Goal: Task Accomplishment & Management: Manage account settings

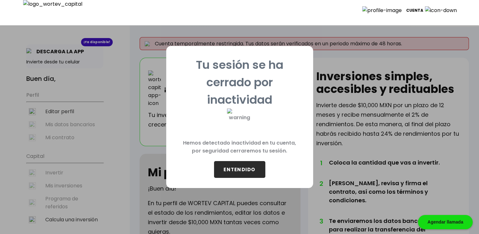
click at [255, 173] on button "ENTENDIDO" at bounding box center [239, 169] width 51 height 17
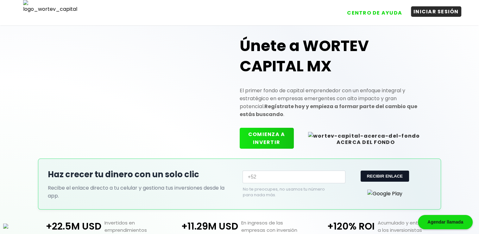
click at [432, 15] on button "INICIAR SESIÓN" at bounding box center [436, 11] width 50 height 10
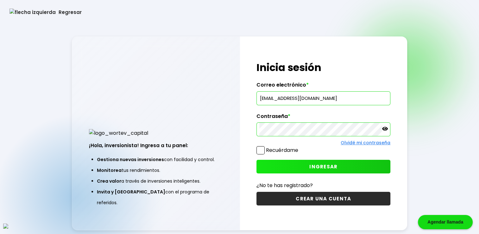
drag, startPoint x: 332, startPoint y: 94, endPoint x: 21, endPoint y: 108, distance: 311.5
click at [23, 108] on div "Regresar ¡Hola, inversionista! Ingresa a tu panel: Gestiona nuevas inversiones …" at bounding box center [239, 132] width 479 height 265
paste input "vazynizah@mailinator"
type input "[EMAIL_ADDRESS][DOMAIN_NAME]"
click at [263, 151] on span at bounding box center [260, 150] width 8 height 8
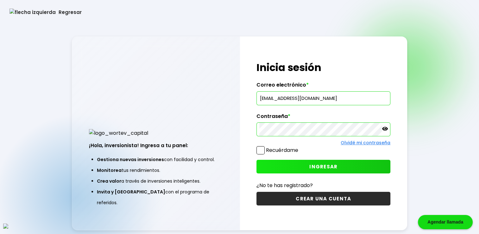
click at [300, 147] on input "Recuérdame" at bounding box center [300, 147] width 0 height 0
click at [282, 164] on button "INGRESAR" at bounding box center [323, 167] width 134 height 14
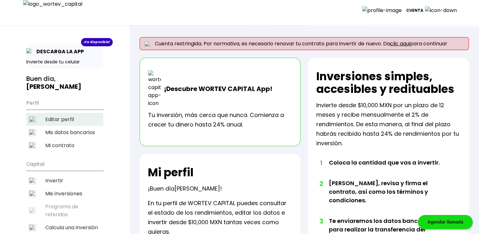
click at [67, 115] on li "Editar perfil" at bounding box center [64, 119] width 77 height 13
select select "Hombre"
select select "Secundaria"
select select "AG"
select select "BBVA Bancomer"
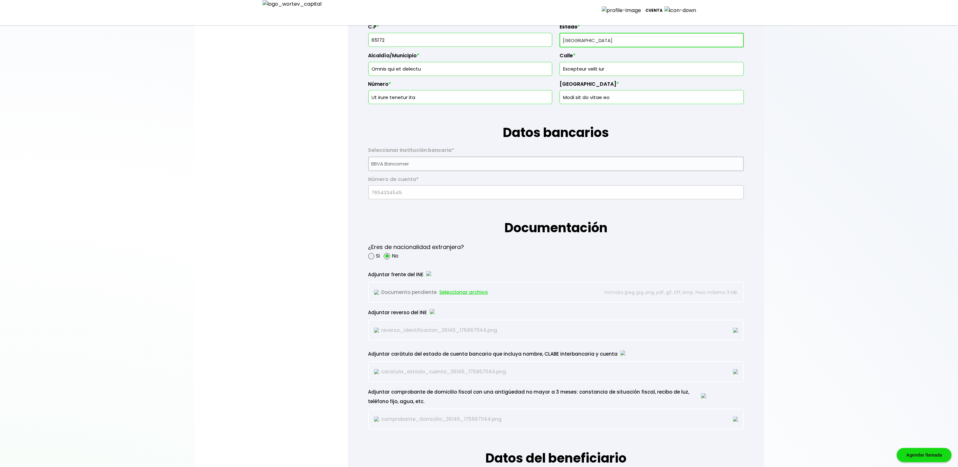
scroll to position [327, 0]
click at [429, 45] on input "65172" at bounding box center [460, 41] width 178 height 13
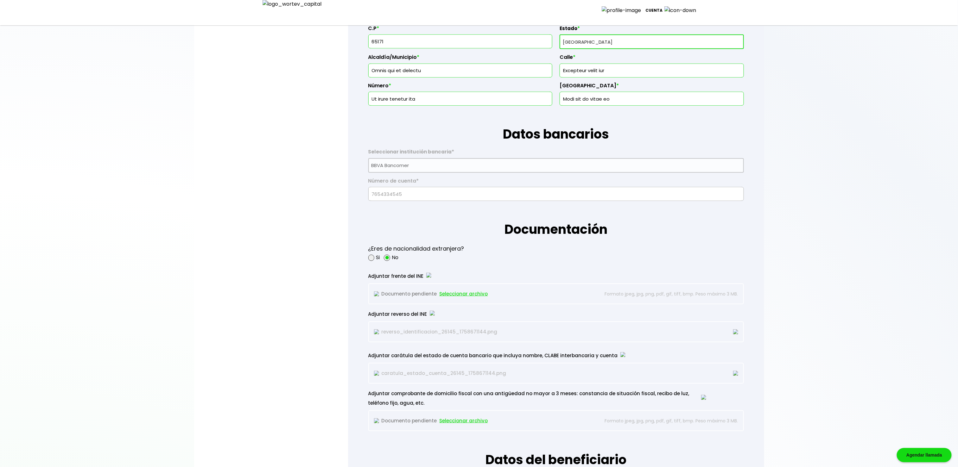
type input "65171"
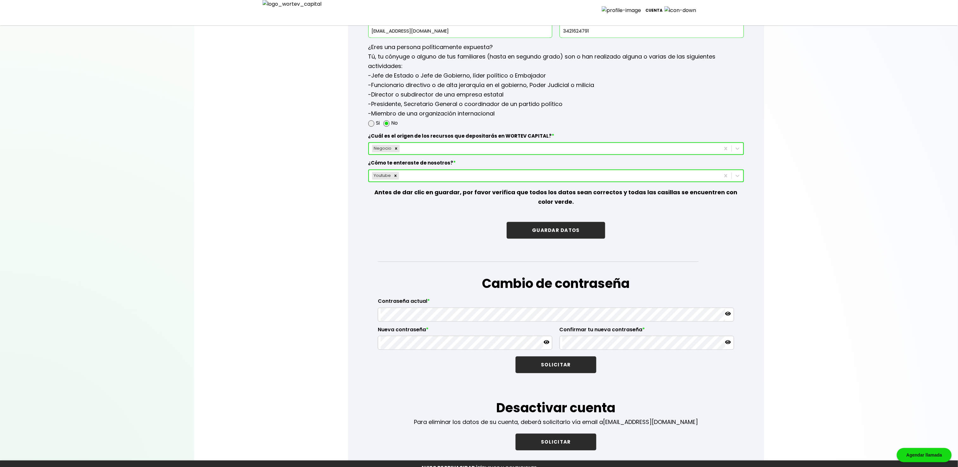
scroll to position [859, 0]
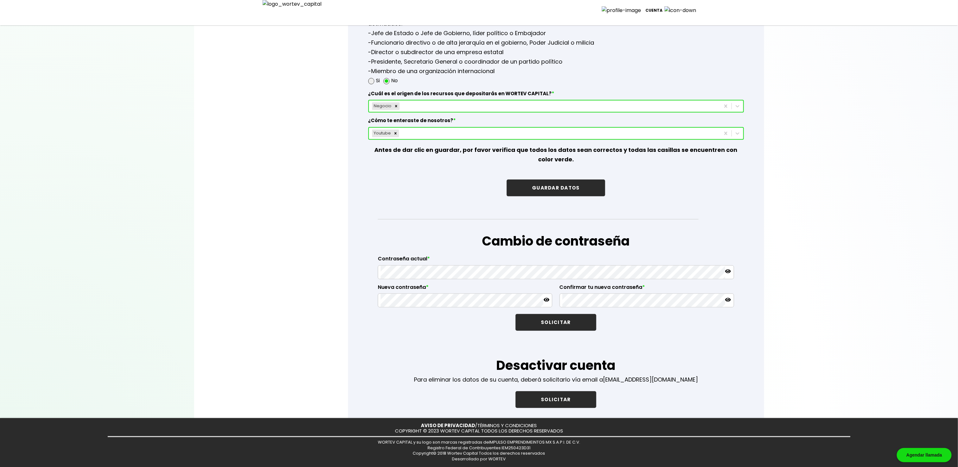
click at [479, 189] on button "GUARDAR DATOS" at bounding box center [556, 188] width 98 height 17
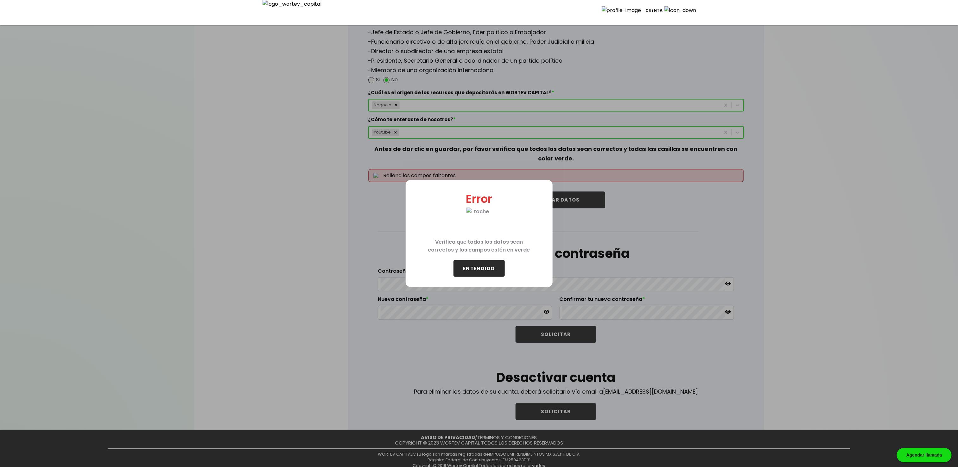
click at [479, 233] on div "Error Verifica que todos los datos sean correctos y los campos estén en verde E…" at bounding box center [479, 233] width 958 height 467
click at [479, 233] on button "ENTENDIDO" at bounding box center [478, 268] width 51 height 17
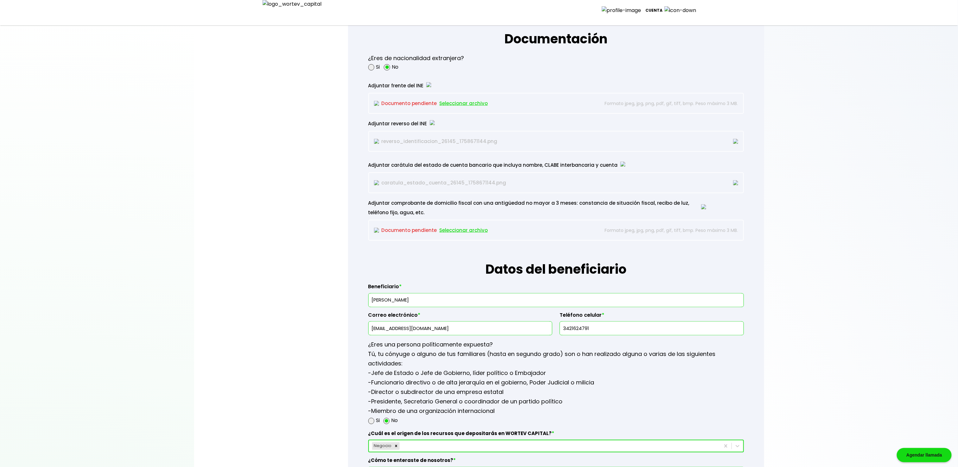
scroll to position [352, 0]
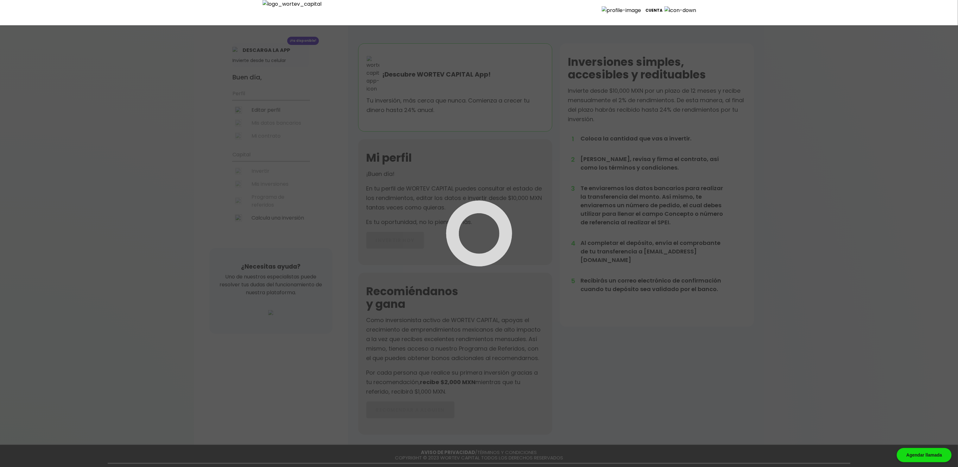
click at [259, 107] on div at bounding box center [479, 233] width 958 height 467
click at [270, 111] on div at bounding box center [479, 233] width 958 height 467
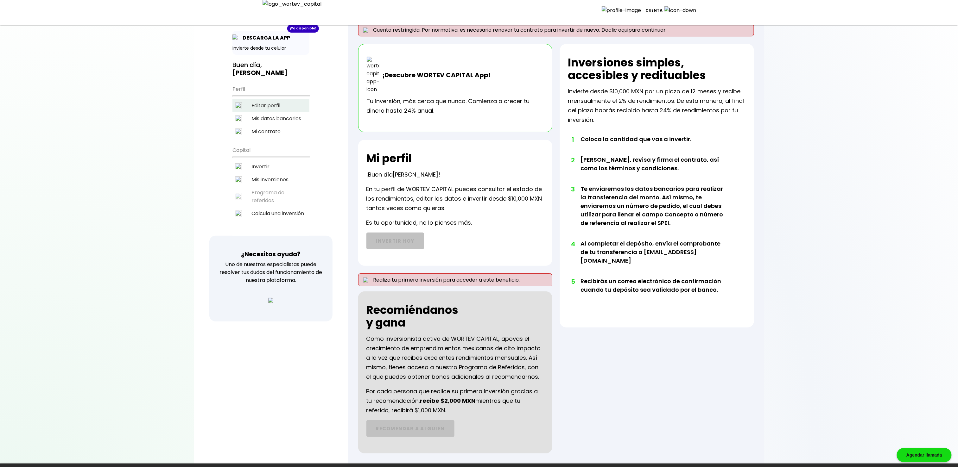
click at [275, 99] on li "Editar perfil" at bounding box center [270, 105] width 77 height 13
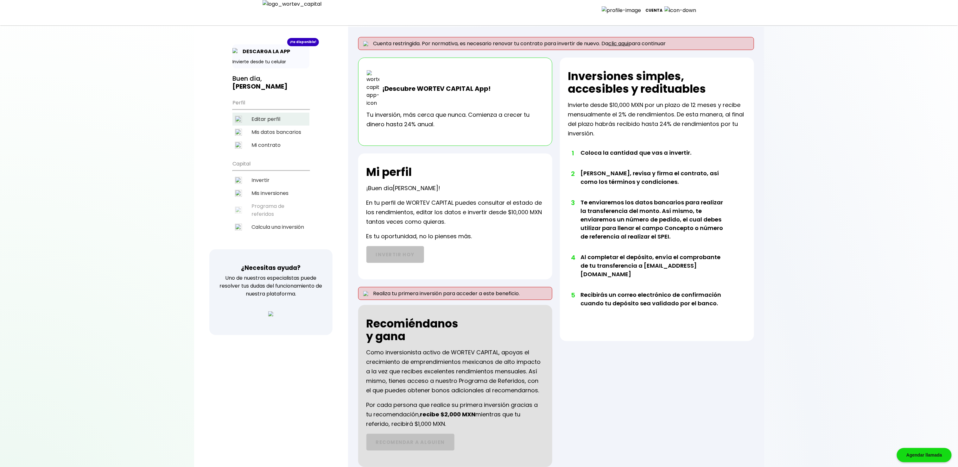
select select "Hombre"
select select "Secundaria"
select select "AG"
select select "BBVA Bancomer"
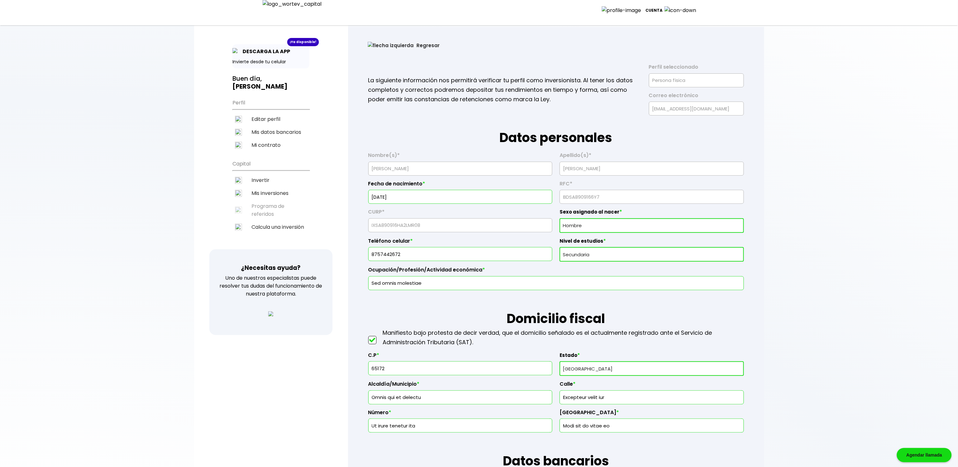
click at [379, 40] on button "Regresar" at bounding box center [403, 45] width 91 height 17
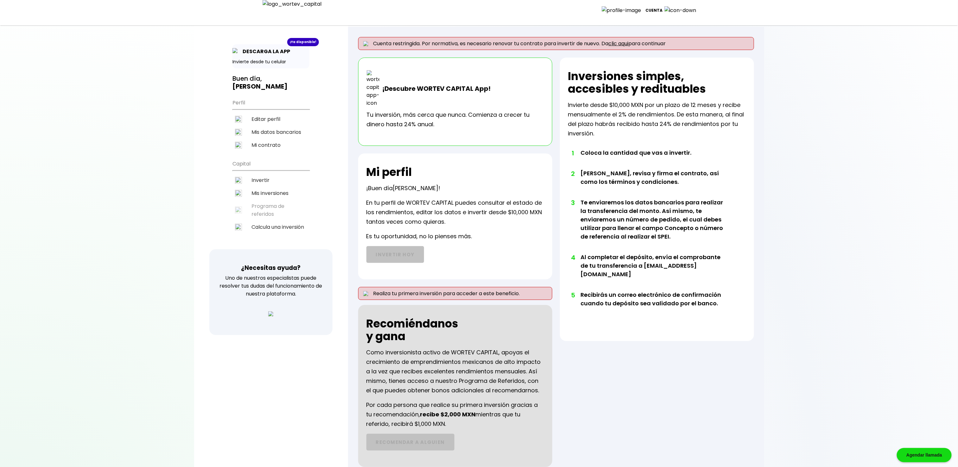
click at [260, 113] on li "Editar perfil" at bounding box center [270, 119] width 77 height 13
select select "Hombre"
select select "Secundaria"
select select "AG"
select select "BBVA Bancomer"
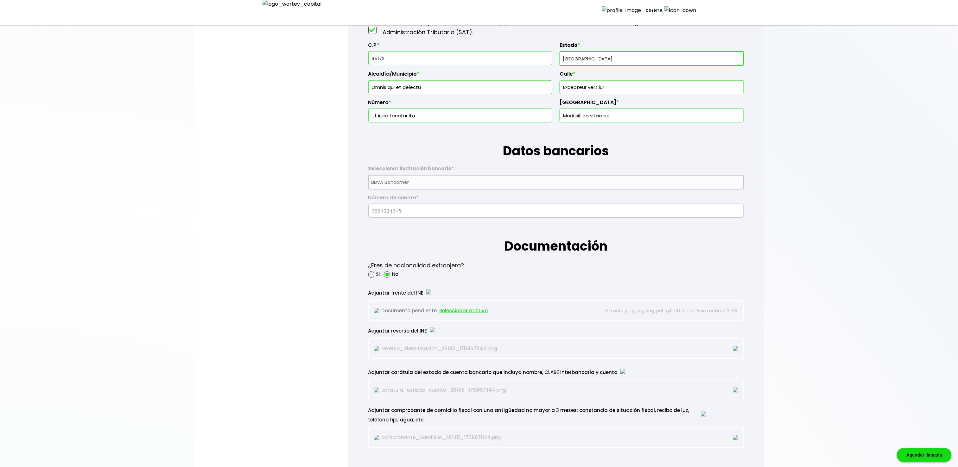
scroll to position [253, 0]
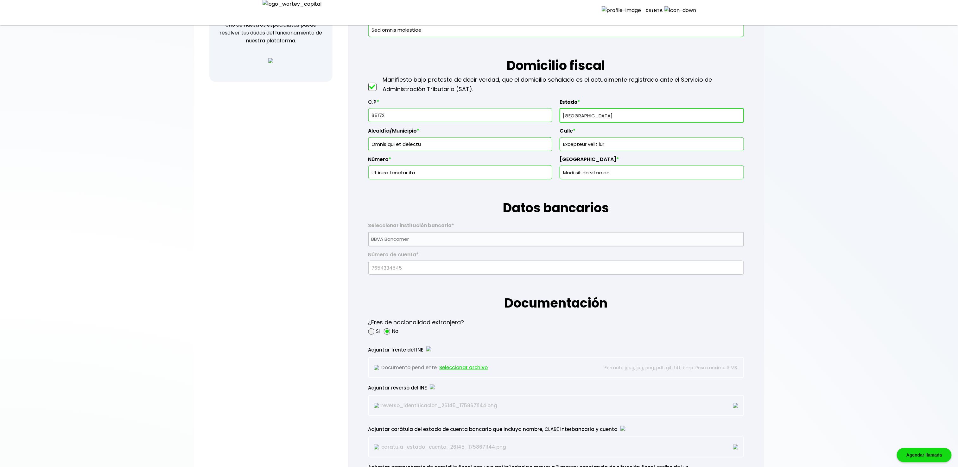
click at [619, 121] on select "Selecciona tu estado Aguascalientes Baja California Baja California Sur Campech…" at bounding box center [652, 115] width 184 height 15
click at [560, 110] on select "Selecciona tu estado Aguascalientes Baja California Baja California Sur Campech…" at bounding box center [652, 115] width 184 height 15
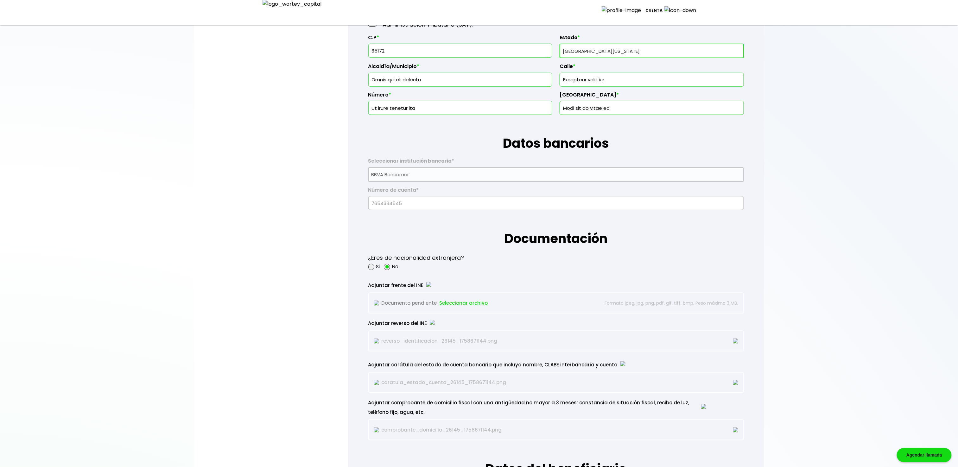
scroll to position [317, 0]
select select "AG"
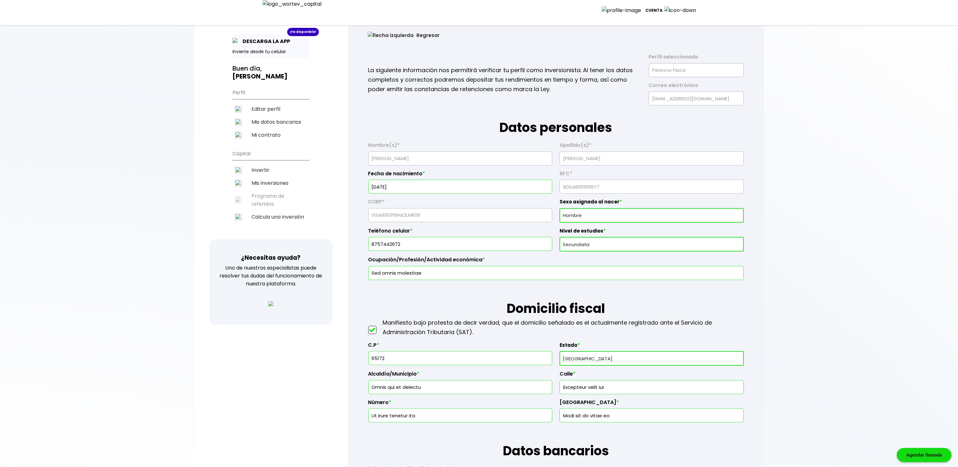
scroll to position [0, 0]
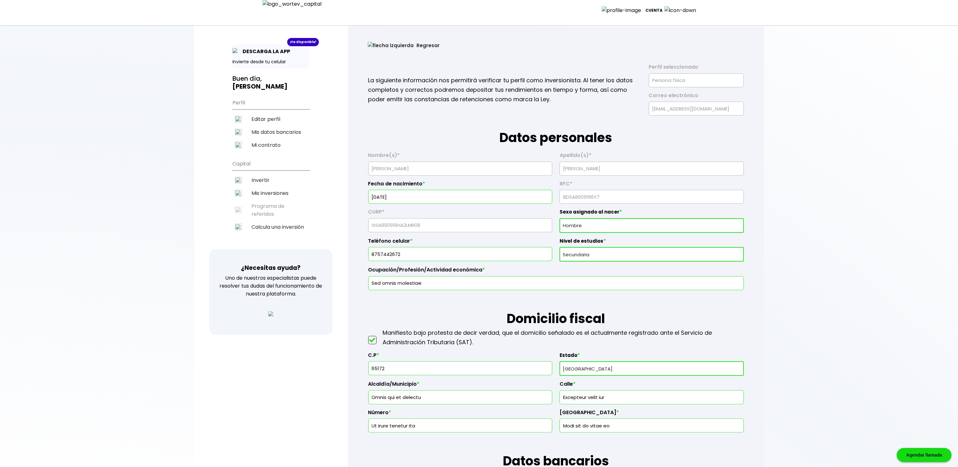
click at [373, 50] on button "Regresar" at bounding box center [403, 45] width 91 height 17
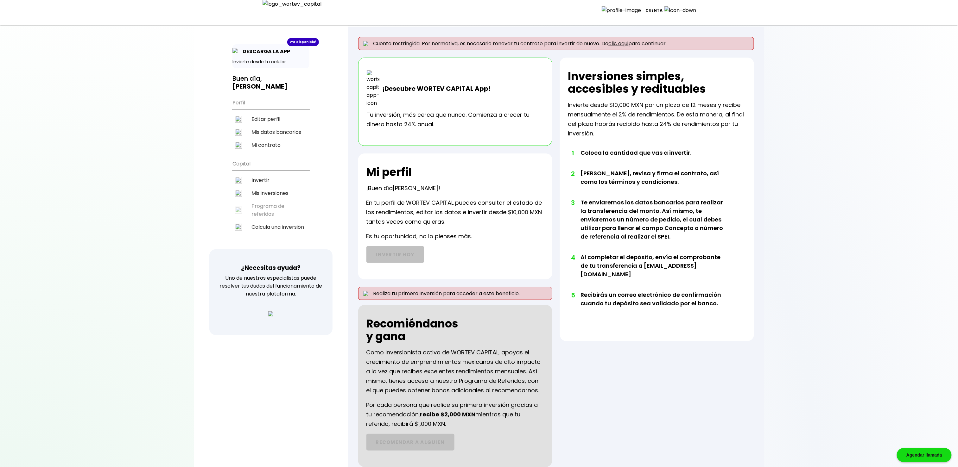
click at [274, 114] on li "Editar perfil" at bounding box center [270, 119] width 77 height 13
select select "Hombre"
select select "Secundaria"
select select "AG"
select select "BBVA Bancomer"
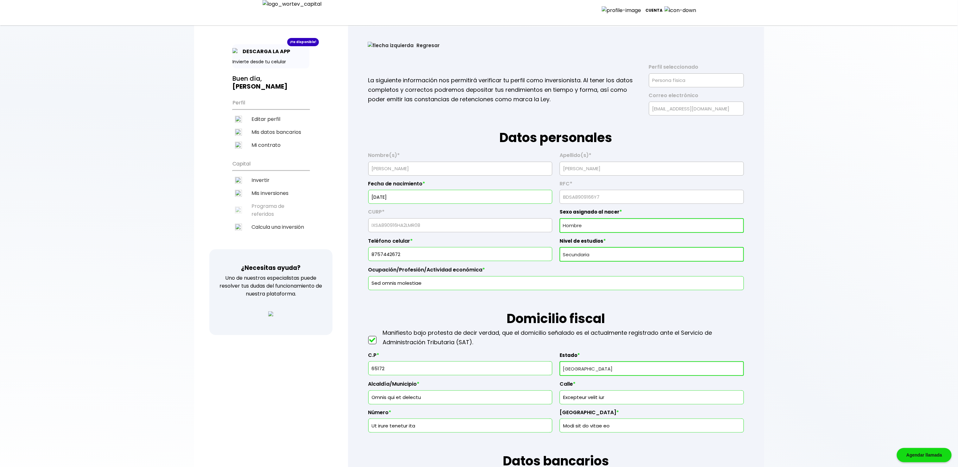
click at [390, 46] on button "Regresar" at bounding box center [403, 45] width 91 height 17
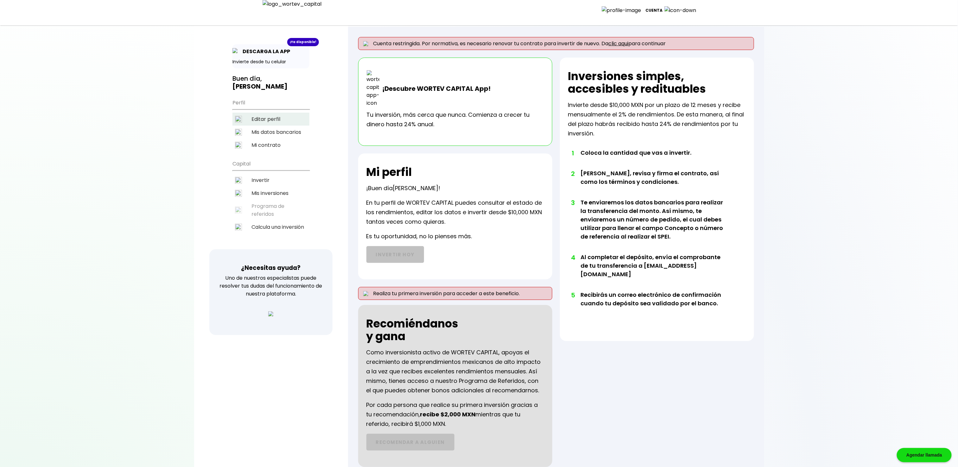
click at [267, 113] on li "Editar perfil" at bounding box center [270, 119] width 77 height 13
select select "Hombre"
select select "Secundaria"
select select "AG"
select select "BBVA Bancomer"
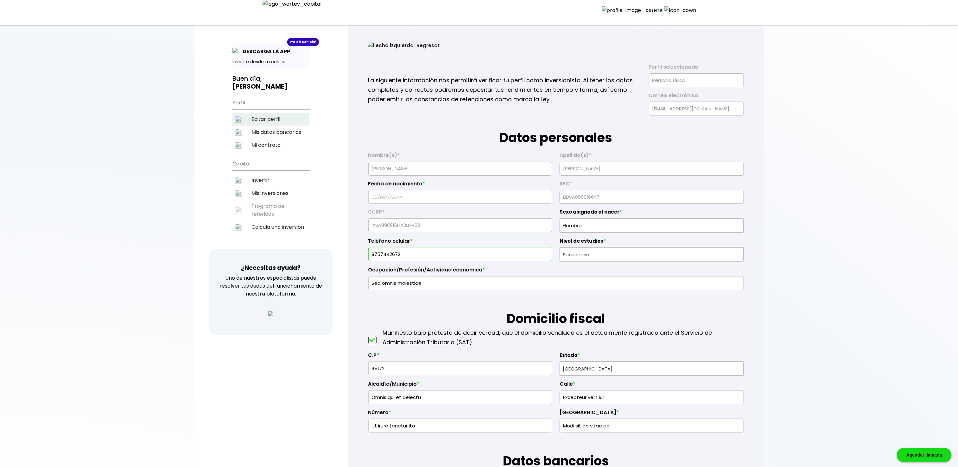
type input "[DATE]"
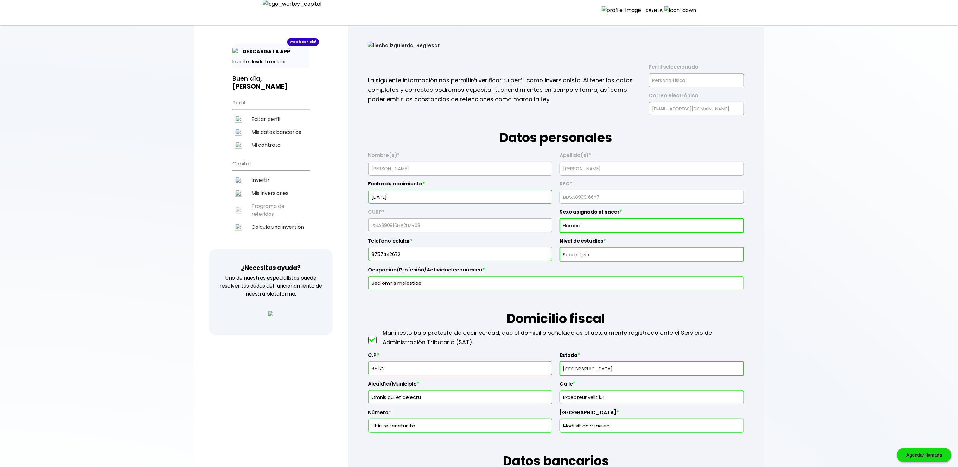
click at [646, 9] on img at bounding box center [624, 10] width 44 height 8
click at [676, 38] on li "Cerrar sesión" at bounding box center [677, 44] width 51 height 13
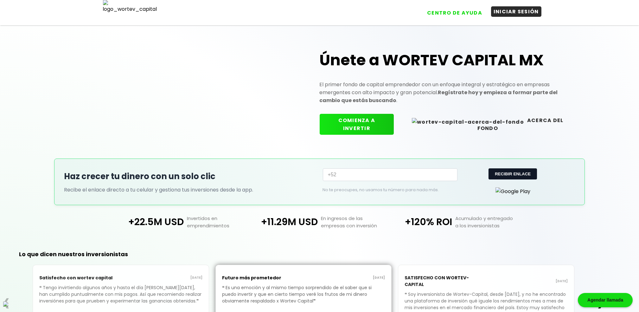
click at [535, 11] on button "INICIAR SESIÓN" at bounding box center [516, 11] width 50 height 10
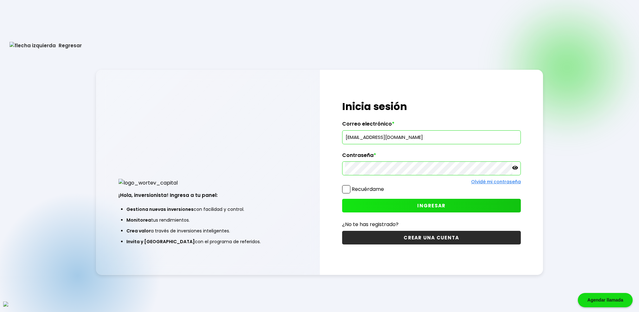
click at [373, 135] on input "[EMAIL_ADDRESS][DOMAIN_NAME]" at bounding box center [431, 136] width 173 height 13
paste input "vazynizah@mailinator"
type input "[EMAIL_ADDRESS][DOMAIN_NAME]"
click at [516, 113] on h1 "Inicia sesión" at bounding box center [431, 106] width 179 height 15
click at [469, 202] on button "INGRESAR" at bounding box center [431, 206] width 179 height 14
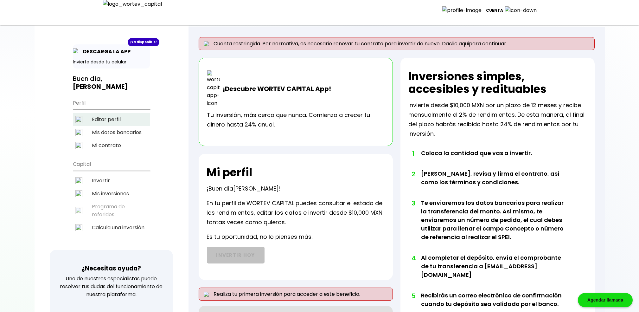
click at [104, 113] on li "Editar perfil" at bounding box center [111, 119] width 77 height 13
select select "Hombre"
select select "Secundaria"
select select "AG"
select select "BBVA Bancomer"
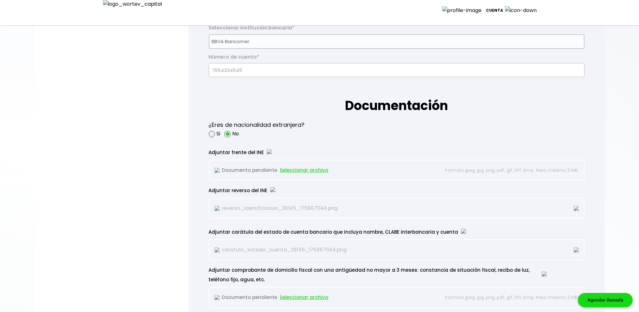
scroll to position [492, 0]
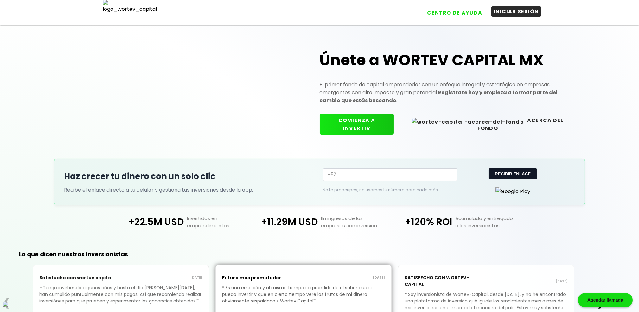
click at [514, 13] on button "INICIAR SESIÓN" at bounding box center [516, 11] width 50 height 10
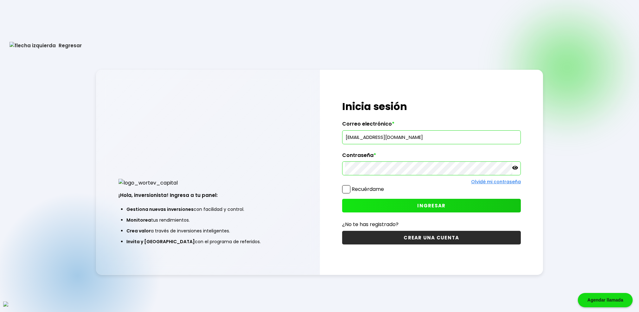
click at [393, 139] on input "[EMAIL_ADDRESS][DOMAIN_NAME]" at bounding box center [431, 136] width 173 height 13
paste input "vazynizah@mailinator"
type input "[EMAIL_ADDRESS][DOMAIN_NAME]"
click at [393, 139] on input "[EMAIL_ADDRESS][DOMAIN_NAME]" at bounding box center [431, 136] width 173 height 13
click at [347, 189] on span at bounding box center [346, 189] width 8 height 8
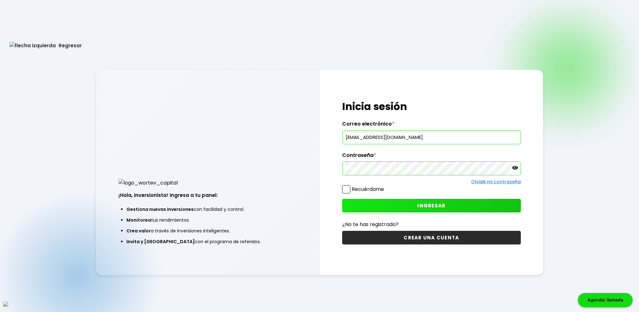
click at [385, 186] on input "Recuérdame" at bounding box center [385, 186] width 0 height 0
click at [427, 209] on button "INGRESAR" at bounding box center [431, 206] width 179 height 14
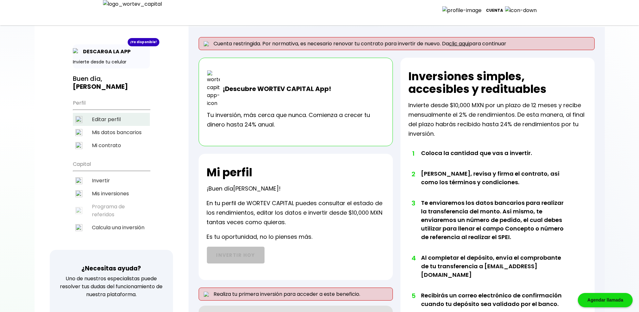
click at [137, 113] on li "Editar perfil" at bounding box center [111, 119] width 77 height 13
select select "Hombre"
select select "Secundaria"
select select "AG"
select select "BBVA Bancomer"
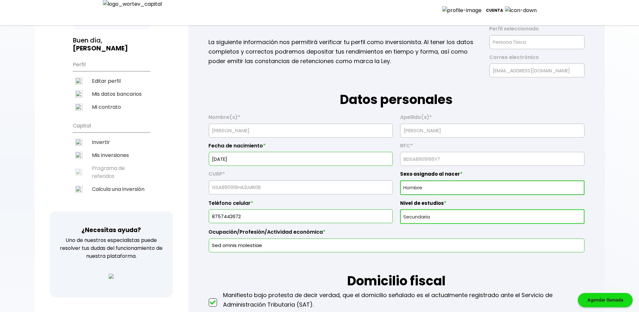
scroll to position [14, 0]
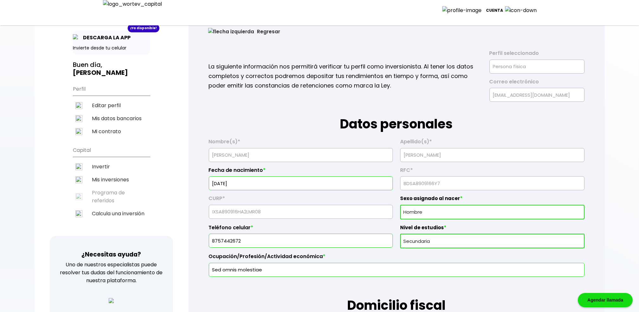
click at [222, 29] on button "Regresar" at bounding box center [244, 31] width 91 height 17
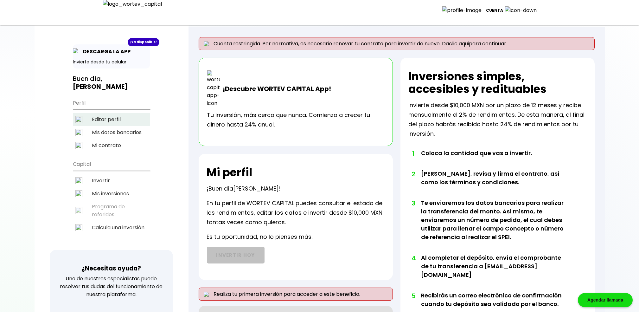
click at [110, 113] on li "Editar perfil" at bounding box center [111, 119] width 77 height 13
select select "Hombre"
select select "Secundaria"
select select "AG"
select select "BBVA Bancomer"
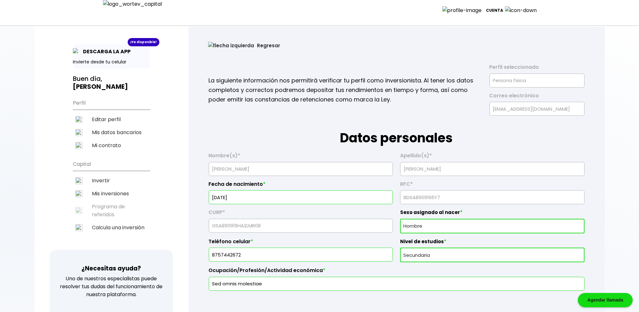
click at [223, 43] on button "Regresar" at bounding box center [244, 45] width 91 height 17
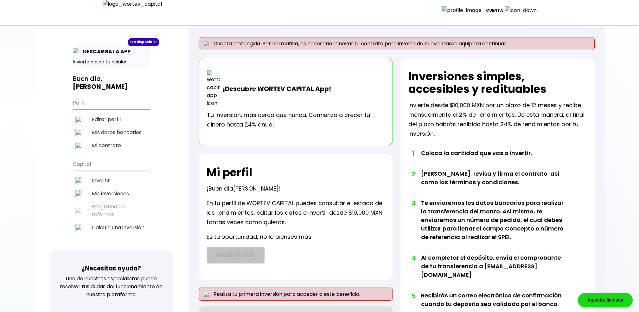
click at [105, 113] on li "Editar perfil" at bounding box center [111, 119] width 77 height 13
select select "Hombre"
select select "Secundaria"
select select "AG"
select select "BBVA Bancomer"
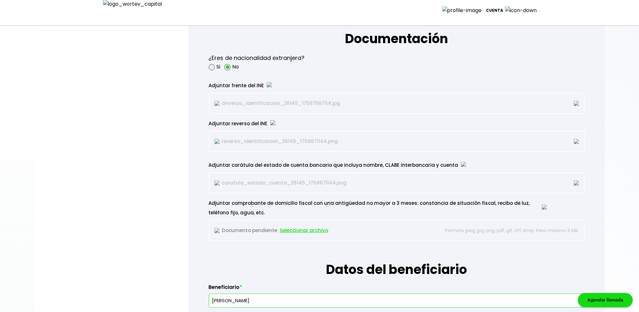
scroll to position [591, 0]
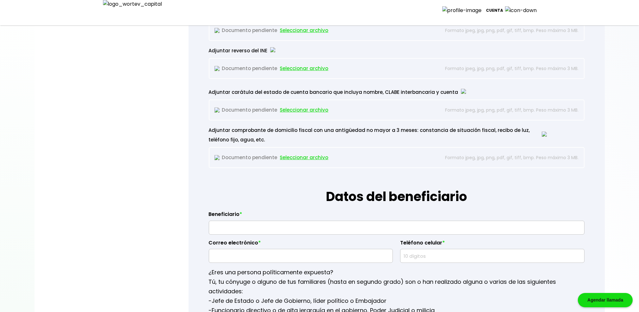
type input "BDSA8909166Y7"
type input "IXSA890916HA2LMR08"
select select "Hombre"
type input "8757442672"
select select "Secundaria"
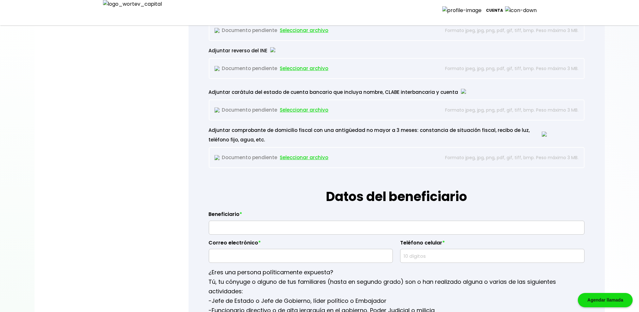
type input "Sed omnis molestiae"
type input "65172"
select select "AG"
type input "Omnis qui et delectu"
type input "Excepteur velit iur"
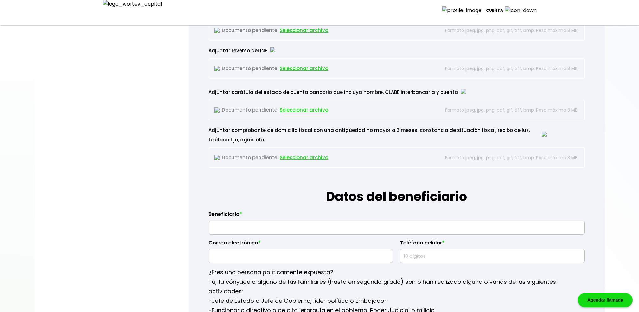
type input "Ut irure tenetur ita"
type input "Modi sit do vitae eo"
select select "BBVA Bancomer"
type input "Cheyenne Gill"
type input "zukoru@mailinator.com"
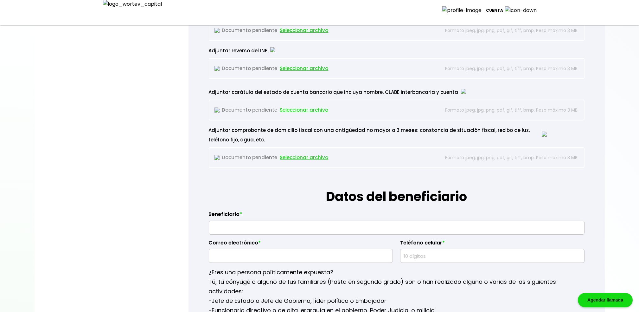
type input "3421624791"
type input "16/09/1967"
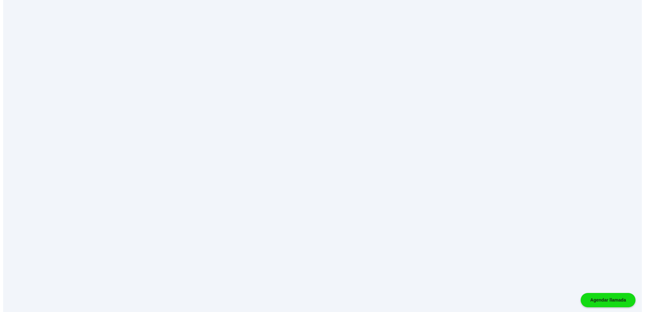
scroll to position [0, 0]
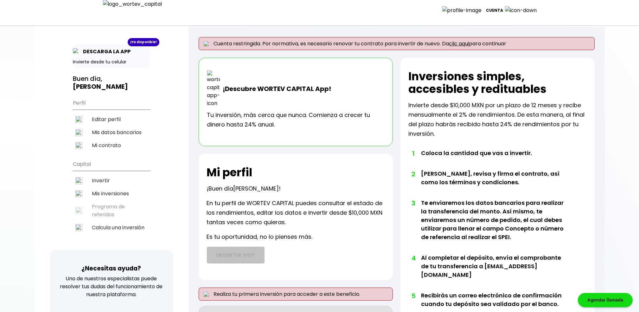
click at [114, 113] on li "Editar perfil" at bounding box center [111, 119] width 77 height 13
click at [104, 113] on li "Editar perfil" at bounding box center [111, 119] width 77 height 13
select select "Hombre"
select select "Secundaria"
select select "AG"
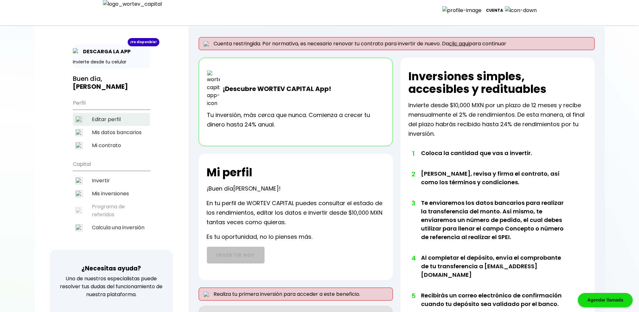
select select "BBVA Bancomer"
click at [113, 113] on li "Editar perfil" at bounding box center [111, 119] width 77 height 13
click at [108, 113] on li "Editar perfil" at bounding box center [111, 119] width 77 height 13
select select "Hombre"
select select "Secundaria"
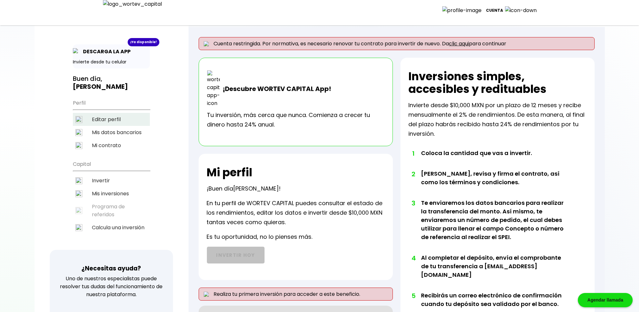
select select "AG"
select select "BBVA Bancomer"
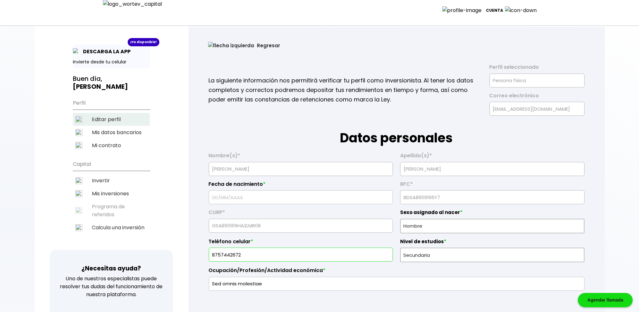
type input "16/09/1967"
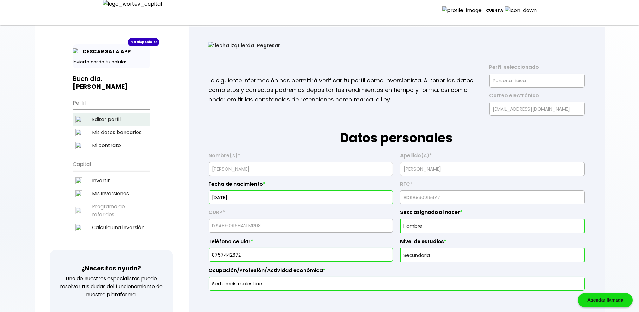
click at [108, 113] on li "Editar perfil" at bounding box center [111, 119] width 77 height 13
click at [221, 45] on button "Regresar" at bounding box center [244, 45] width 91 height 17
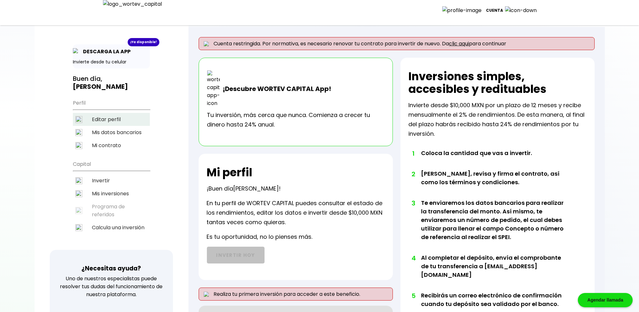
click at [109, 113] on li "Editar perfil" at bounding box center [111, 119] width 77 height 13
select select "Hombre"
select select "Secundaria"
select select "AG"
select select "BBVA Bancomer"
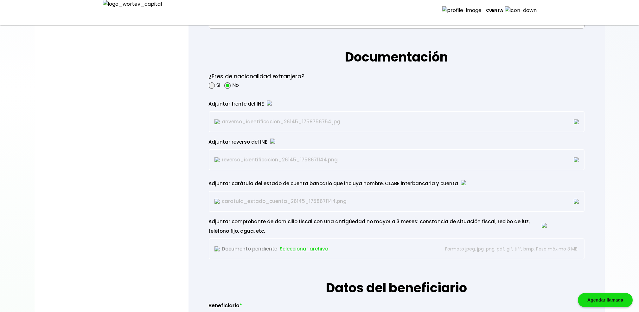
scroll to position [521, 0]
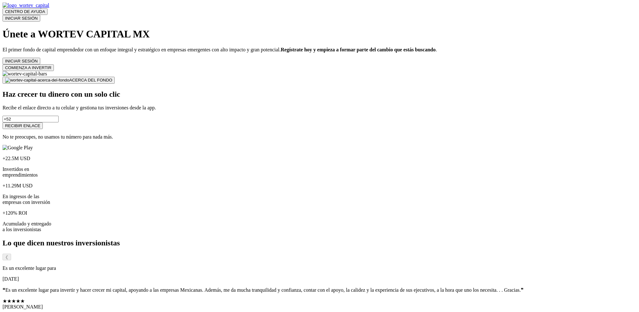
click at [40, 15] on button "INICIAR SESIÓN" at bounding box center [22, 18] width 38 height 7
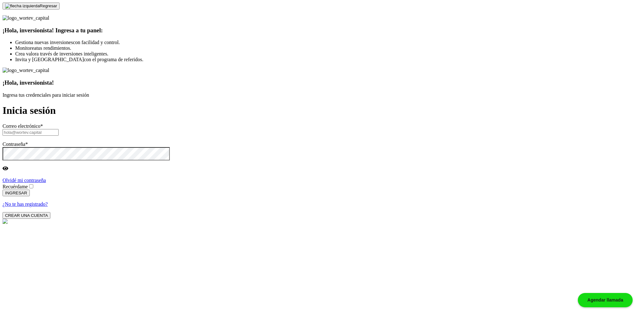
click at [59, 136] on input "text" at bounding box center [31, 132] width 56 height 7
paste input "[EMAIL_ADDRESS][DOMAIN_NAME]"
type input "[EMAIL_ADDRESS][DOMAIN_NAME]"
click at [346, 189] on div "Recuérdame" at bounding box center [320, 186] width 634 height 6
click at [34, 189] on span at bounding box center [34, 186] width 0 height 5
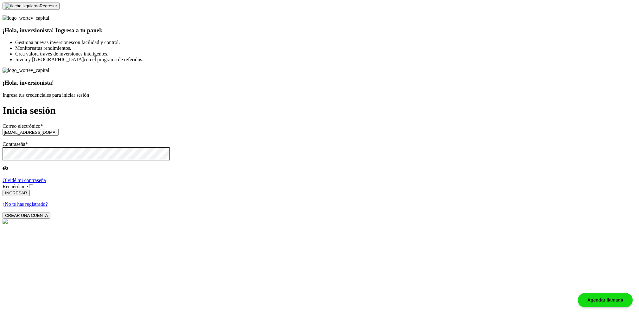
click at [33, 188] on input "Recuérdame" at bounding box center [31, 186] width 4 height 4
click at [30, 196] on button "INGRESAR" at bounding box center [16, 192] width 27 height 7
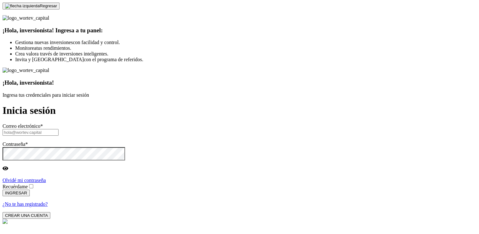
click at [59, 129] on input "text" at bounding box center [31, 132] width 56 height 7
paste input "[EMAIL_ADDRESS][DOMAIN_NAME]"
type input "[EMAIL_ADDRESS][DOMAIN_NAME]"
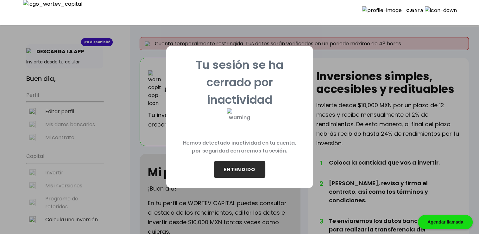
click at [248, 170] on button "ENTENDIDO" at bounding box center [239, 169] width 51 height 17
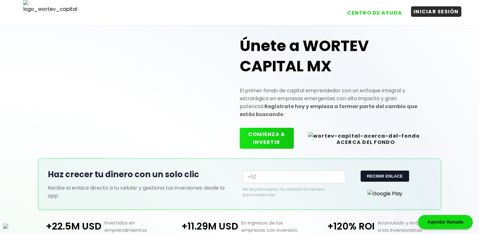
click at [424, 15] on button "INICIAR SESIÓN" at bounding box center [436, 11] width 50 height 10
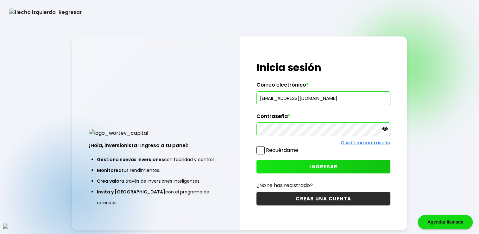
click at [277, 97] on input "[EMAIL_ADDRESS][DOMAIN_NAME]" at bounding box center [323, 98] width 128 height 13
paste input "vazynizah@mailinator"
type input "[EMAIL_ADDRESS][DOMAIN_NAME]"
click at [261, 152] on span at bounding box center [260, 150] width 8 height 8
click at [300, 147] on input "Recuérdame" at bounding box center [300, 147] width 0 height 0
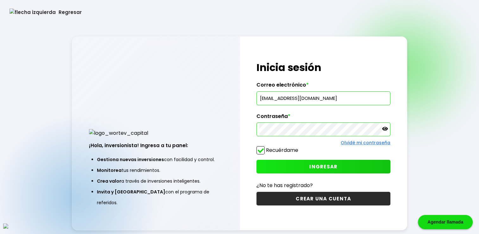
click at [278, 160] on button "INGRESAR" at bounding box center [323, 167] width 134 height 14
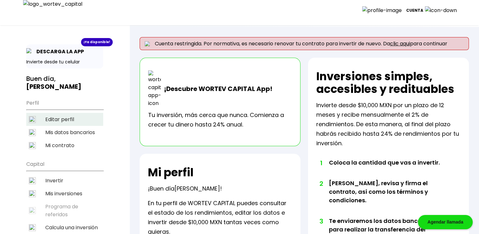
click at [60, 113] on li "Editar perfil" at bounding box center [64, 119] width 77 height 13
select select "Hombre"
select select "Secundaria"
select select "AG"
select select "BBVA Bancomer"
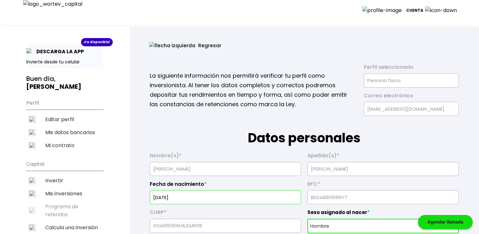
click at [159, 47] on button "Regresar" at bounding box center [185, 45] width 91 height 17
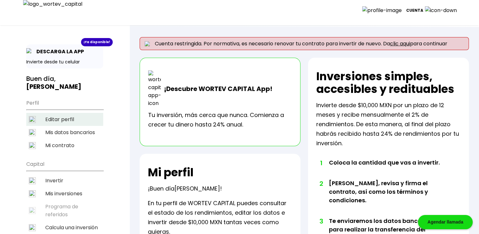
click at [63, 113] on li "Editar perfil" at bounding box center [64, 119] width 77 height 13
select select "Hombre"
select select "Secundaria"
select select "AG"
select select "BBVA Bancomer"
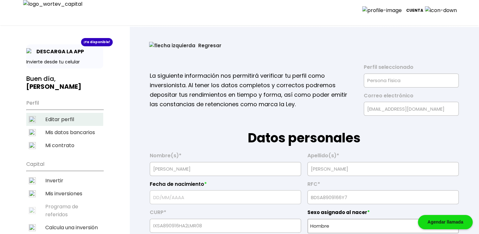
type input "[DATE]"
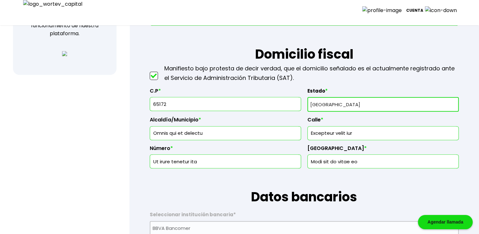
scroll to position [295, 0]
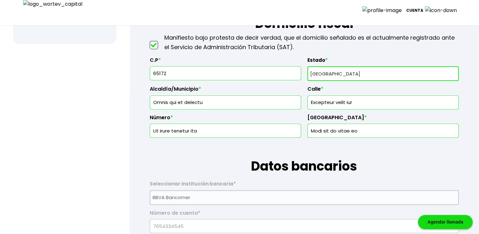
click at [184, 68] on input "65172" at bounding box center [226, 72] width 146 height 13
type input "65172"
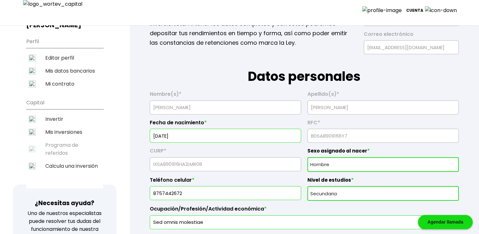
scroll to position [0, 0]
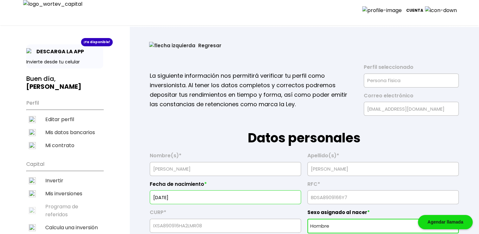
click at [148, 46] on button "Regresar" at bounding box center [185, 45] width 91 height 17
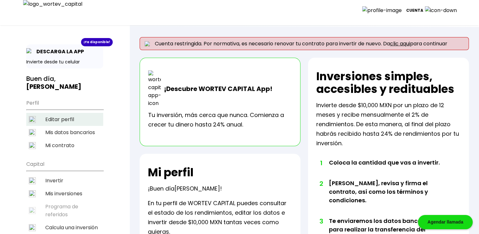
click at [65, 113] on li "Editar perfil" at bounding box center [64, 119] width 77 height 13
select select "Hombre"
select select "Secundaria"
select select "AG"
select select "BBVA Bancomer"
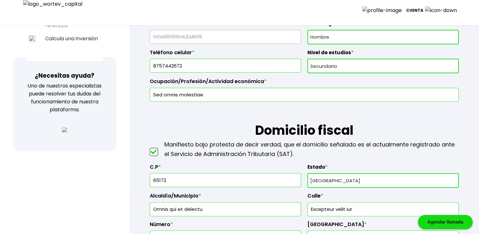
scroll to position [190, 0]
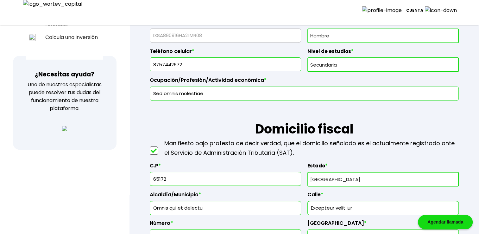
click at [174, 177] on input "65172" at bounding box center [226, 178] width 146 height 13
type input "65171"
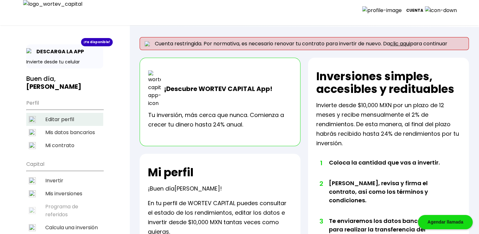
click at [66, 113] on li "Editar perfil" at bounding box center [64, 119] width 77 height 13
select select "Hombre"
select select "Secundaria"
select select "AG"
select select "BBVA Bancomer"
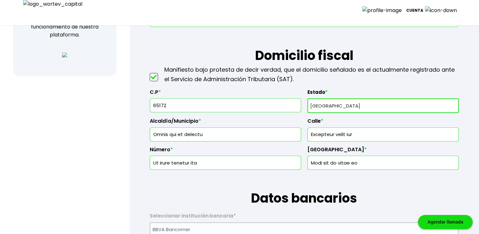
scroll to position [264, 0]
click at [374, 110] on select "Selecciona tu estado [GEOGRAPHIC_DATA] [GEOGRAPHIC_DATA][US_STATE] [GEOGRAPHIC_…" at bounding box center [382, 105] width 151 height 15
select select "BC"
click at [307, 98] on select "Selecciona tu estado [GEOGRAPHIC_DATA] [GEOGRAPHIC_DATA][US_STATE] [GEOGRAPHIC_…" at bounding box center [382, 105] width 151 height 15
click at [376, 136] on input "Excepteur velit iur" at bounding box center [383, 133] width 146 height 13
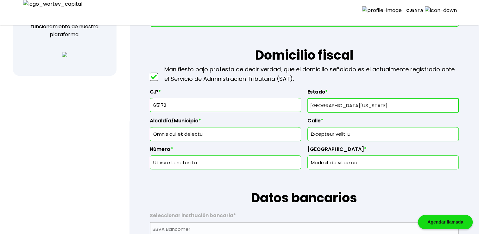
type input "Excepteur velit iu"
type input "Modi sit do vitae eos"
select select "AG"
type input "Excepteur velit iur"
type input "Modi sit do vitae eo"
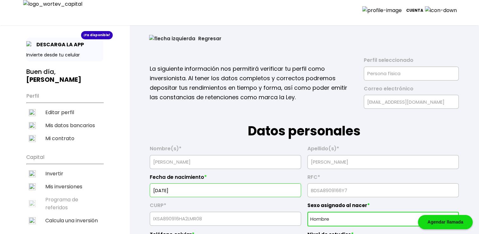
scroll to position [0, 0]
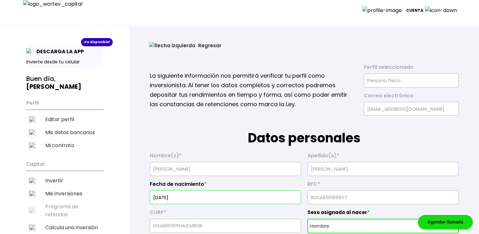
click at [168, 45] on button "Regresar" at bounding box center [185, 45] width 91 height 17
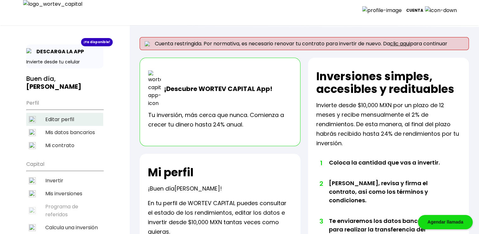
click at [77, 113] on li "Editar perfil" at bounding box center [64, 119] width 77 height 13
select select "Hombre"
select select "Secundaria"
select select "AG"
select select "BBVA Bancomer"
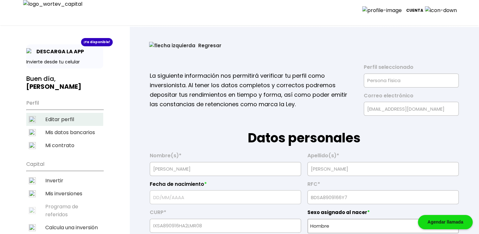
type input "[DATE]"
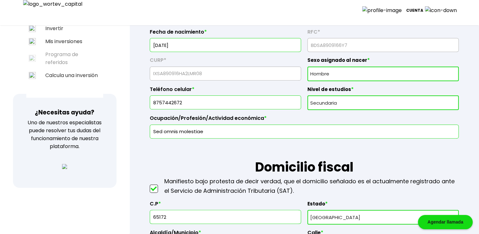
scroll to position [179, 0]
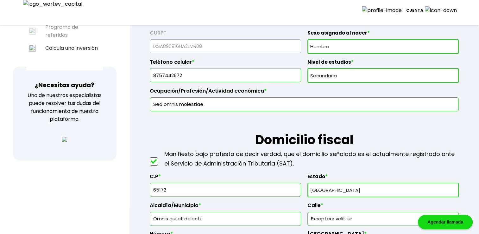
click at [171, 190] on input "65172" at bounding box center [226, 189] width 146 height 13
type input "65170"
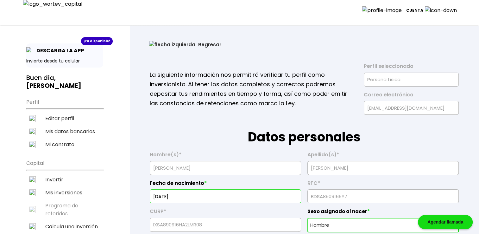
scroll to position [0, 0]
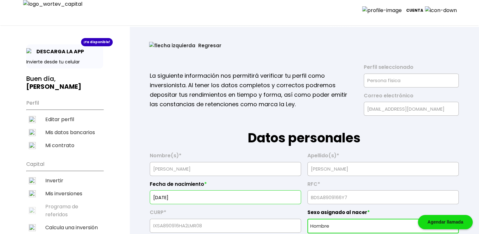
click at [163, 44] on button "Regresar" at bounding box center [185, 45] width 91 height 17
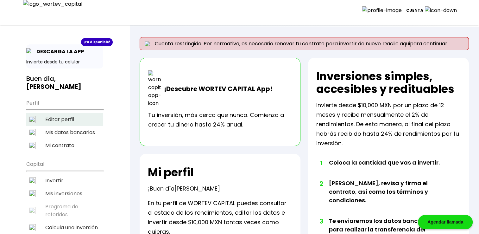
click at [74, 113] on li "Editar perfil" at bounding box center [64, 119] width 77 height 13
select select "Hombre"
select select "Secundaria"
select select "AG"
select select "BBVA Bancomer"
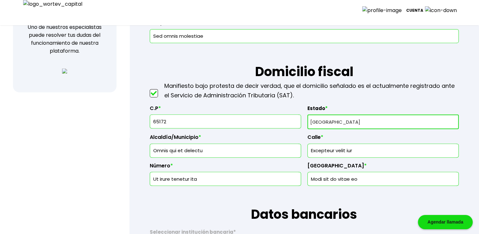
scroll to position [274, 0]
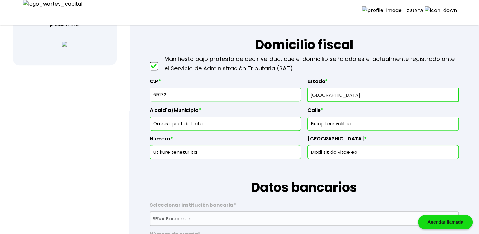
drag, startPoint x: 168, startPoint y: 93, endPoint x: 109, endPoint y: 95, distance: 59.0
type input "98778"
